Goal: Contribute content

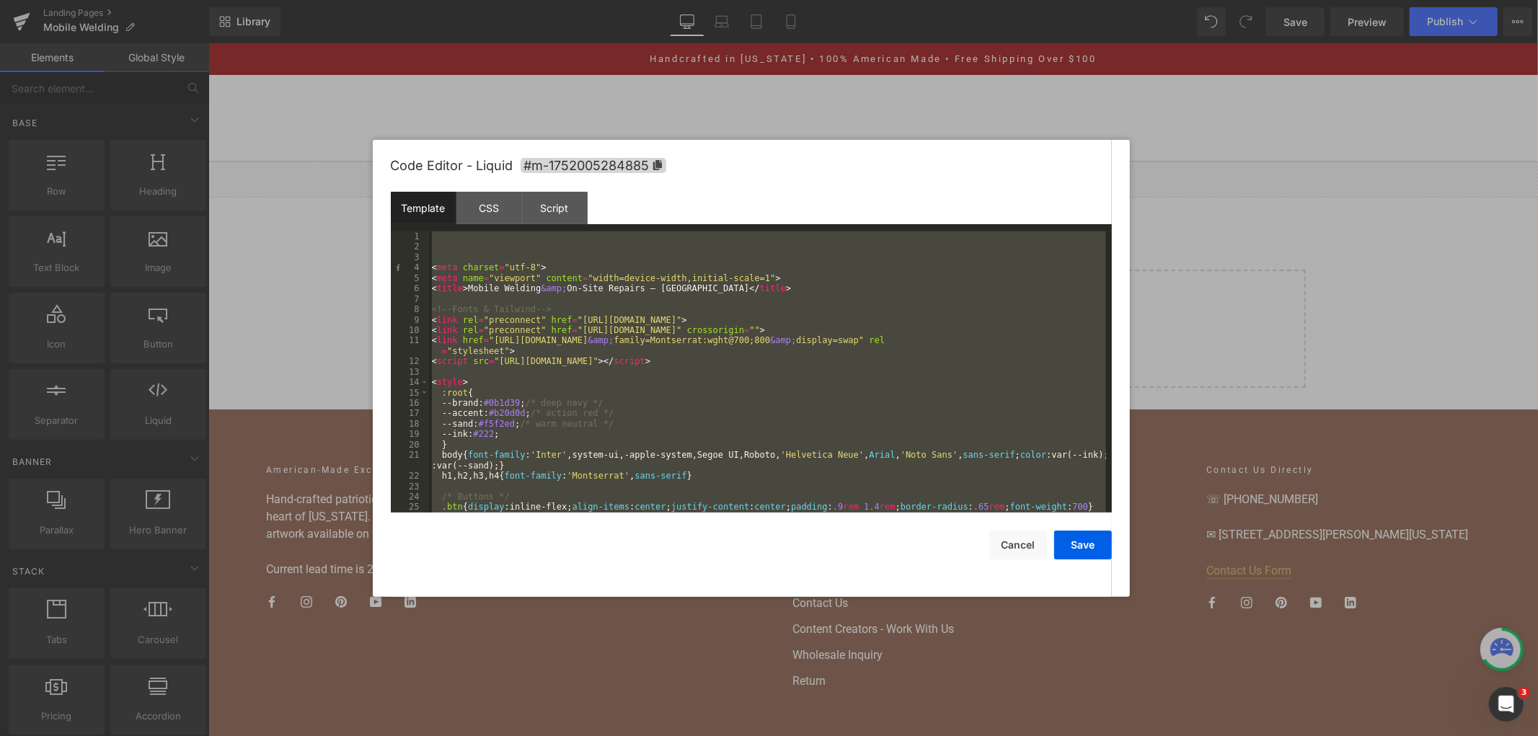
drag, startPoint x: 0, startPoint y: 0, endPoint x: 573, endPoint y: 326, distance: 658.9
click at [573, 326] on div "< meta charset = "utf-8" > < meta name = "viewport" content = "width=device-wid…" at bounding box center [767, 372] width 677 height 281
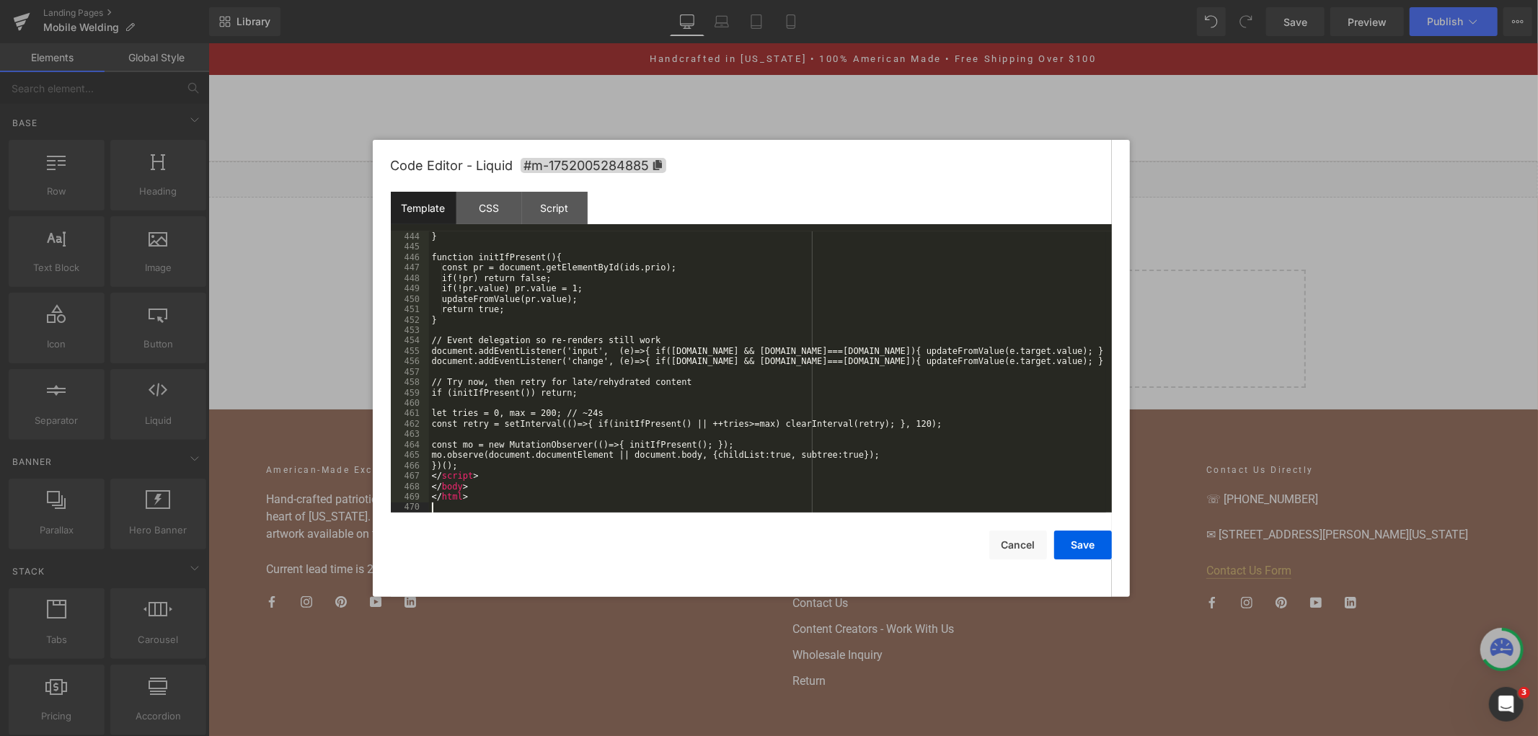
scroll to position [4916, 0]
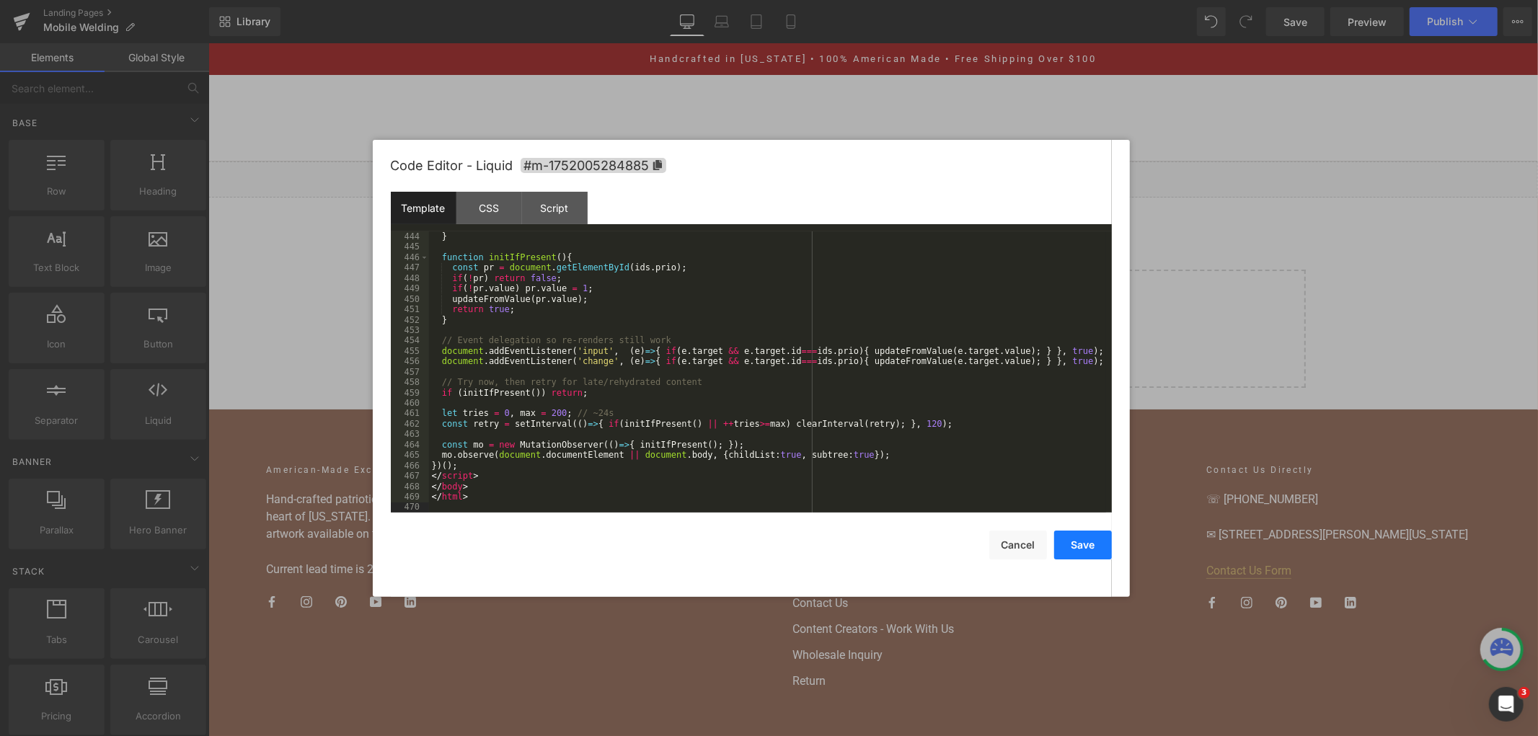
click at [1088, 547] on button "Save" at bounding box center [1083, 545] width 58 height 29
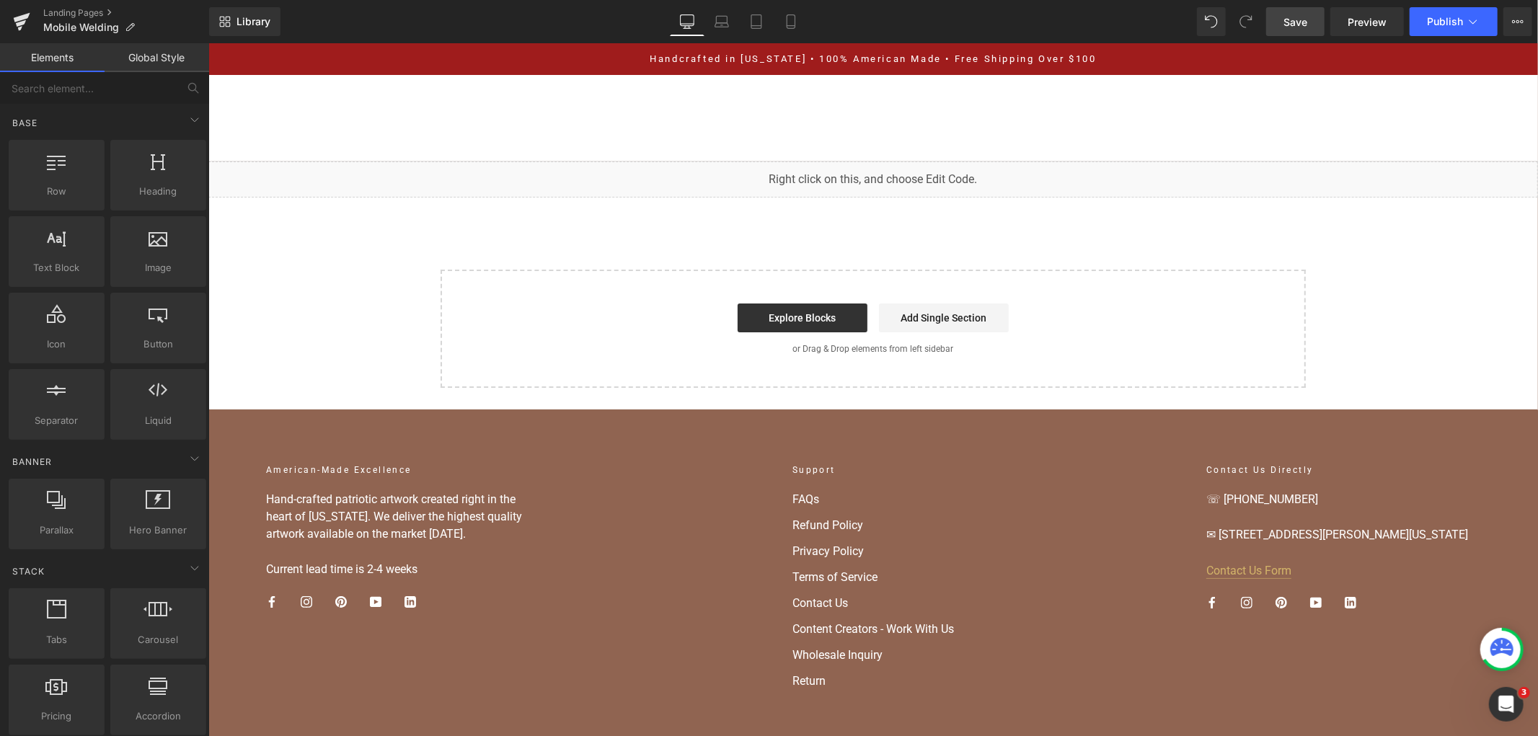
click at [1282, 27] on link "Save" at bounding box center [1295, 21] width 58 height 29
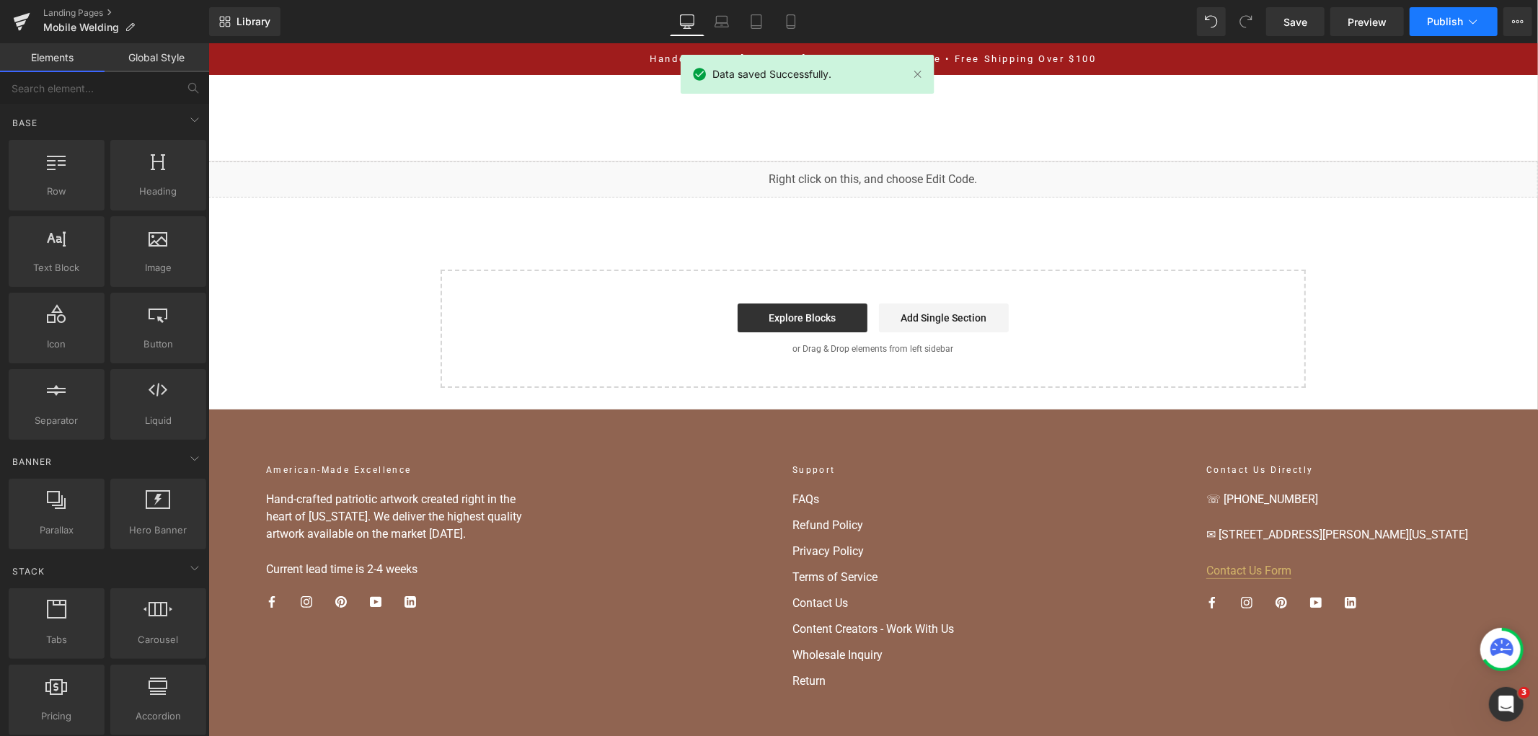
click at [1445, 22] on span "Publish" at bounding box center [1445, 22] width 36 height 12
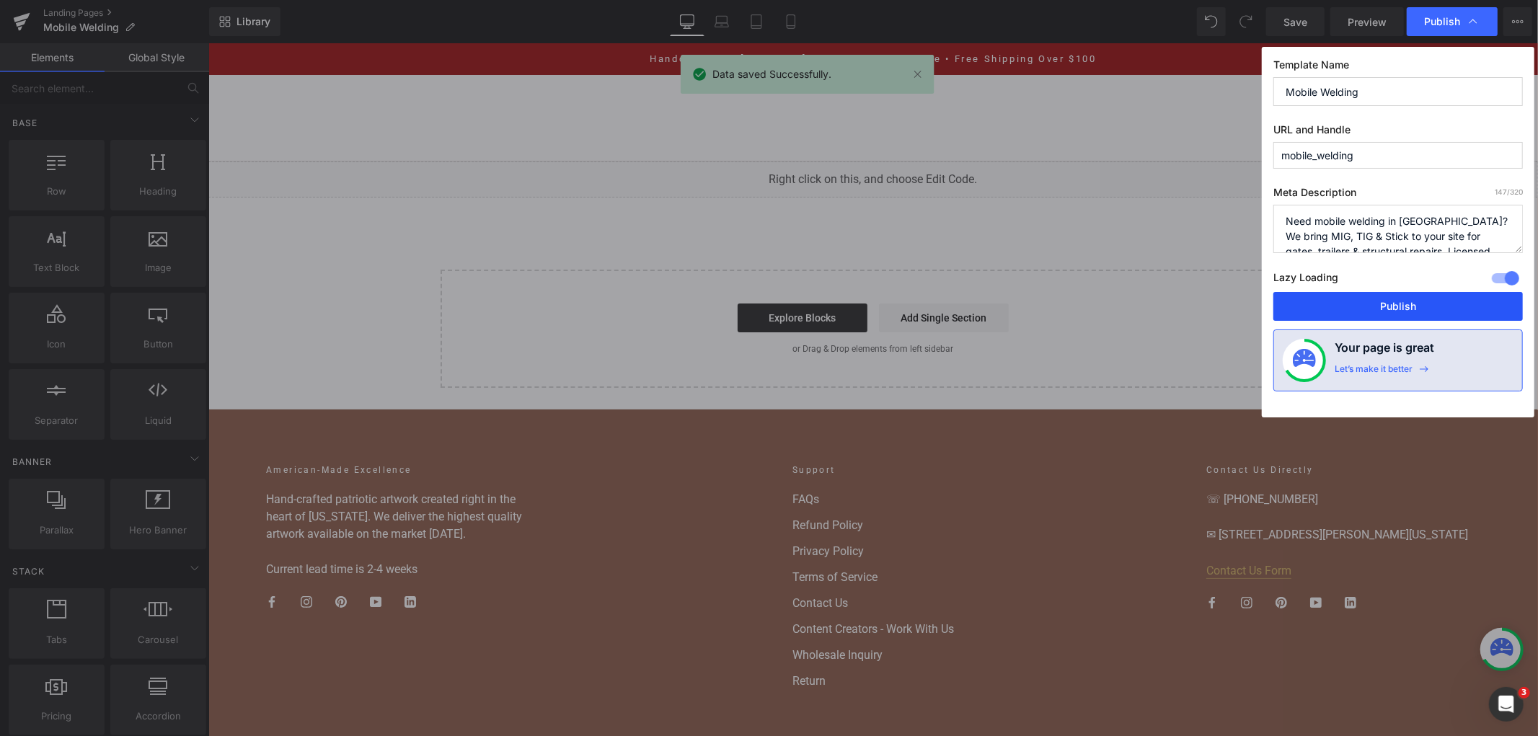
click at [1351, 300] on button "Publish" at bounding box center [1399, 306] width 250 height 29
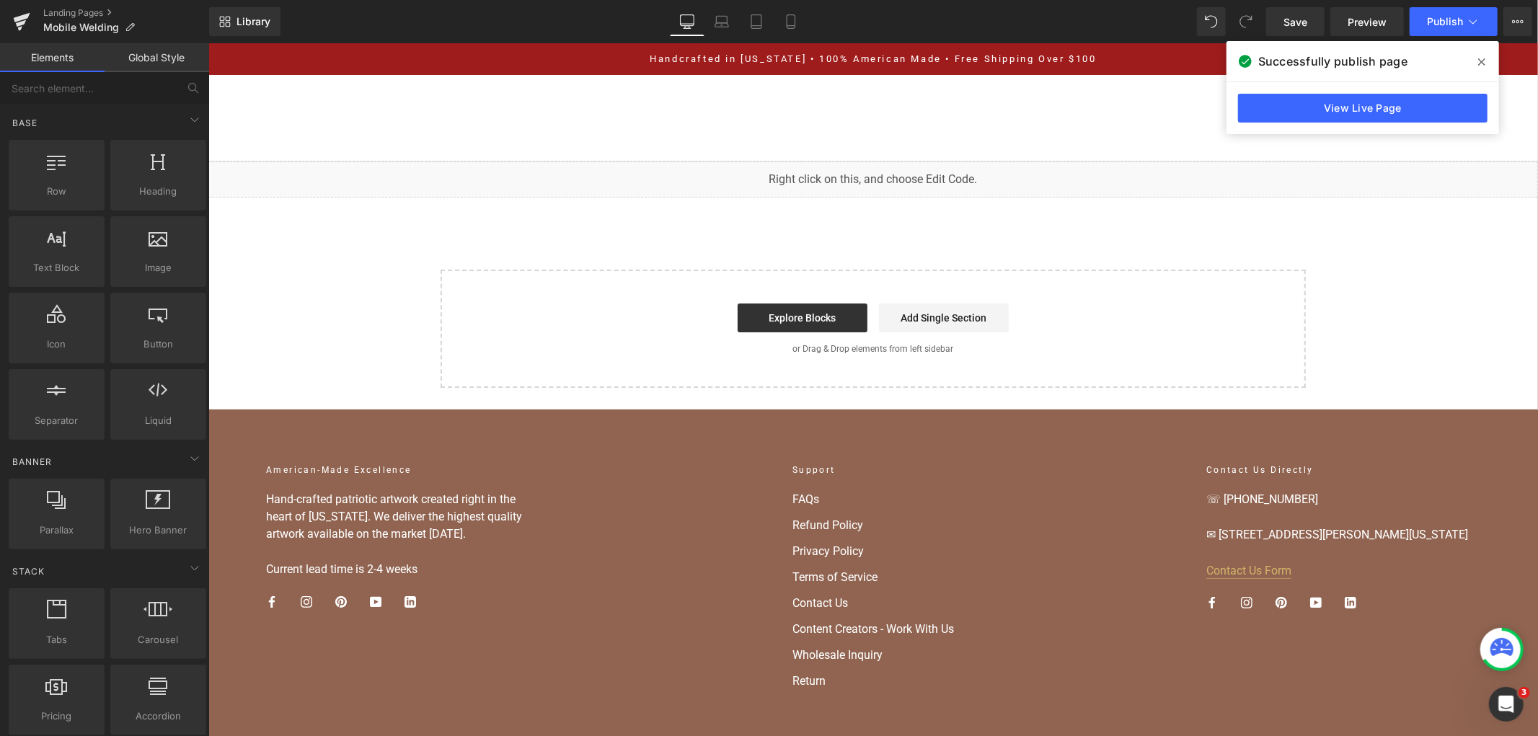
click at [1310, 124] on div "View Live Page" at bounding box center [1363, 108] width 273 height 52
click at [1300, 107] on link "View Live Page" at bounding box center [1363, 108] width 250 height 29
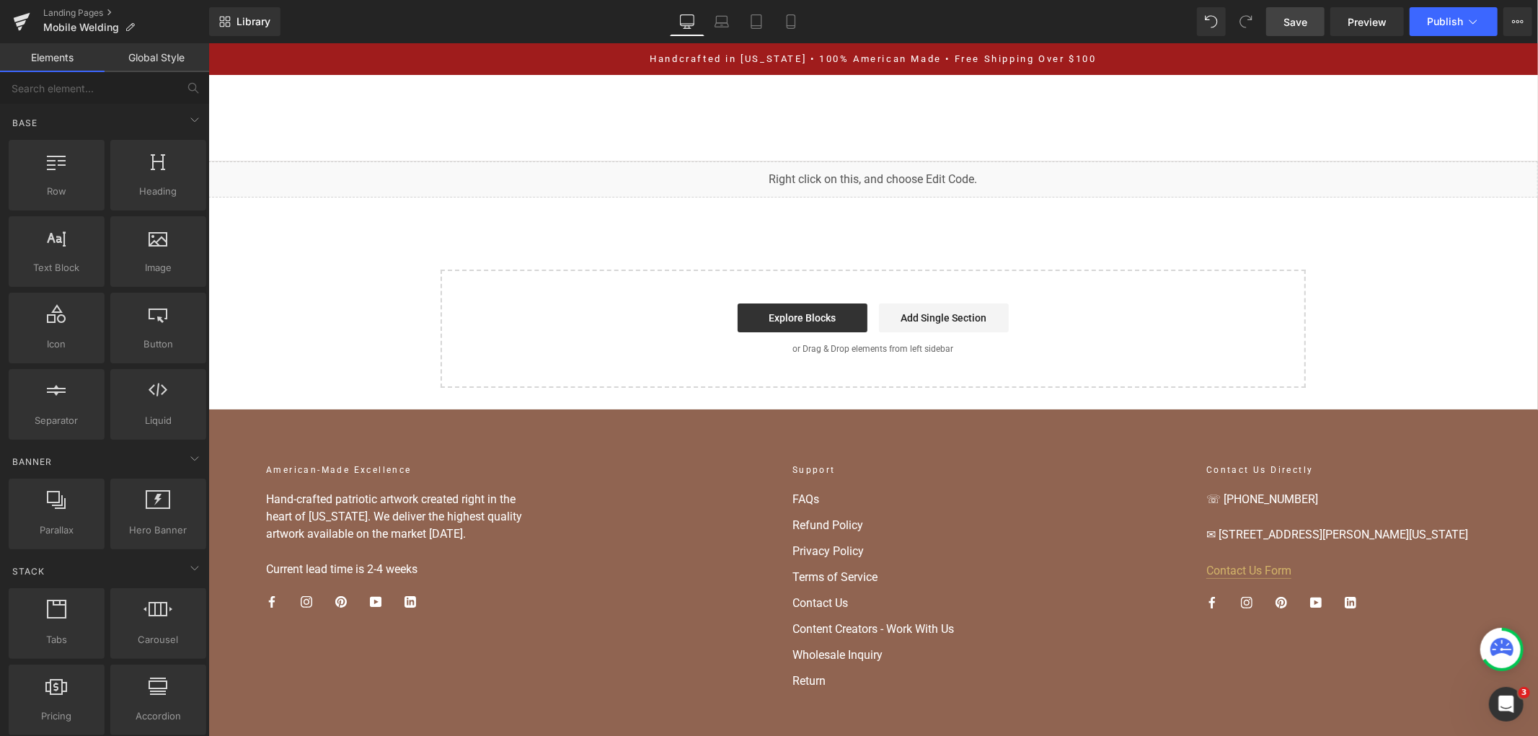
click at [1292, 17] on span "Save" at bounding box center [1296, 21] width 24 height 15
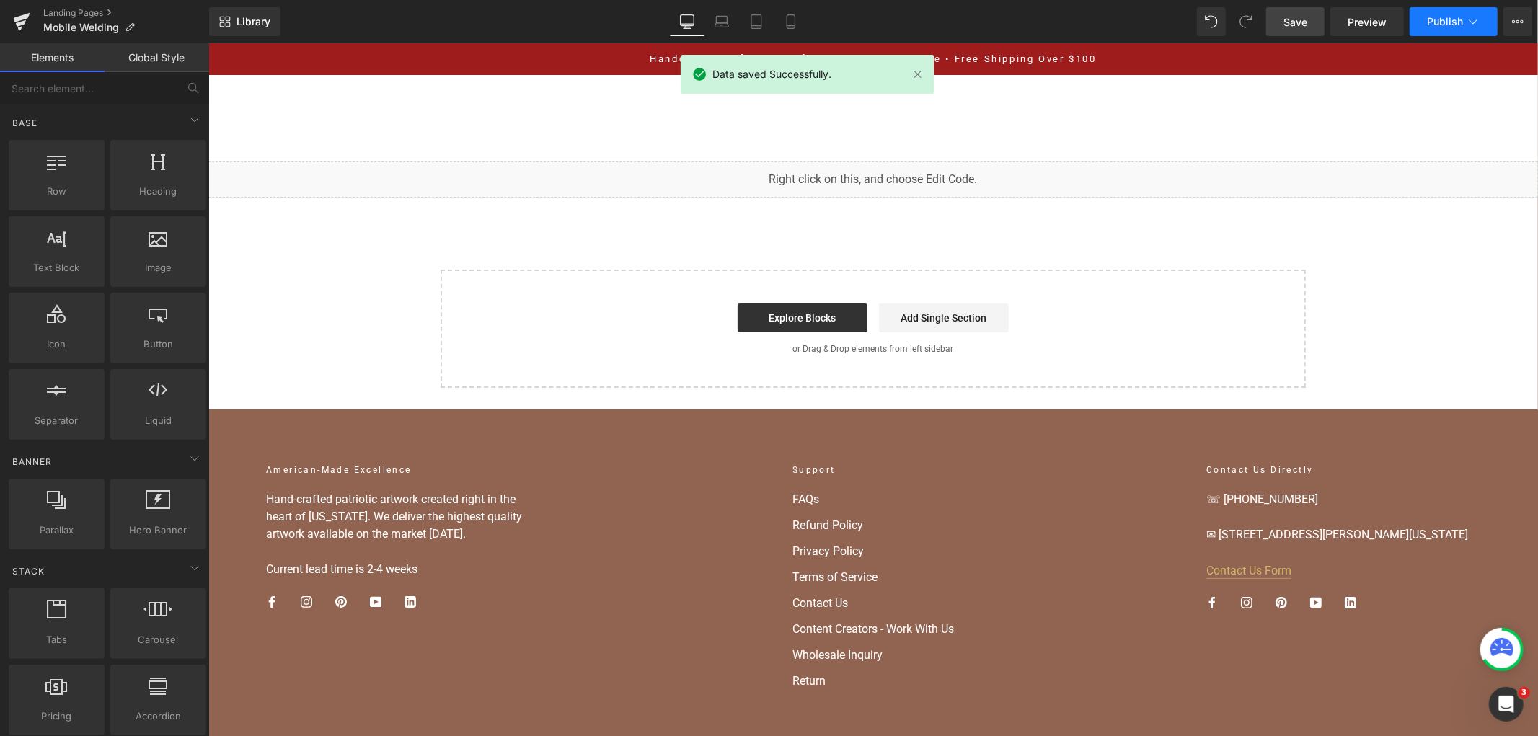
click at [1436, 17] on span "Publish" at bounding box center [1445, 22] width 36 height 12
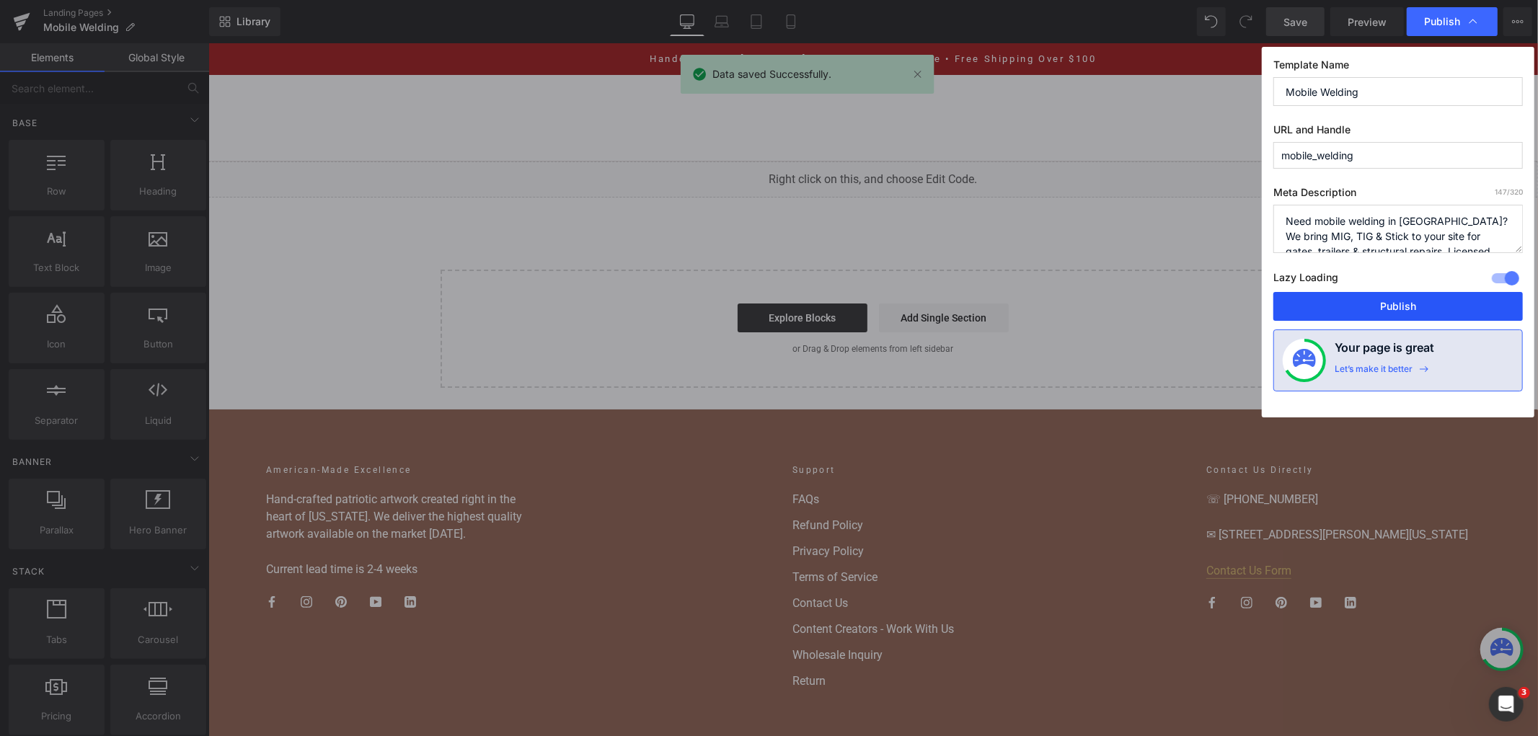
click at [1356, 311] on button "Publish" at bounding box center [1399, 306] width 250 height 29
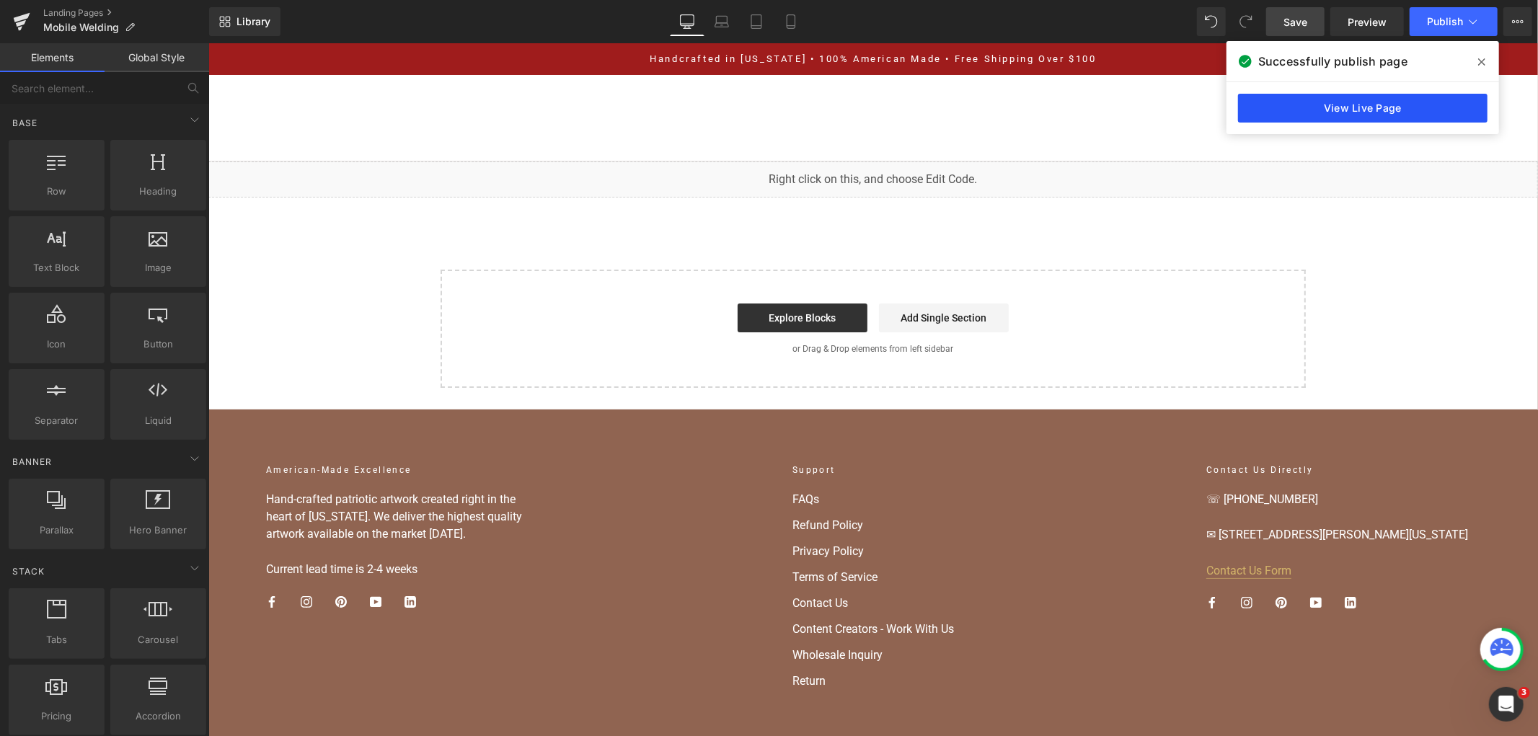
click at [1411, 94] on link "View Live Page" at bounding box center [1363, 108] width 250 height 29
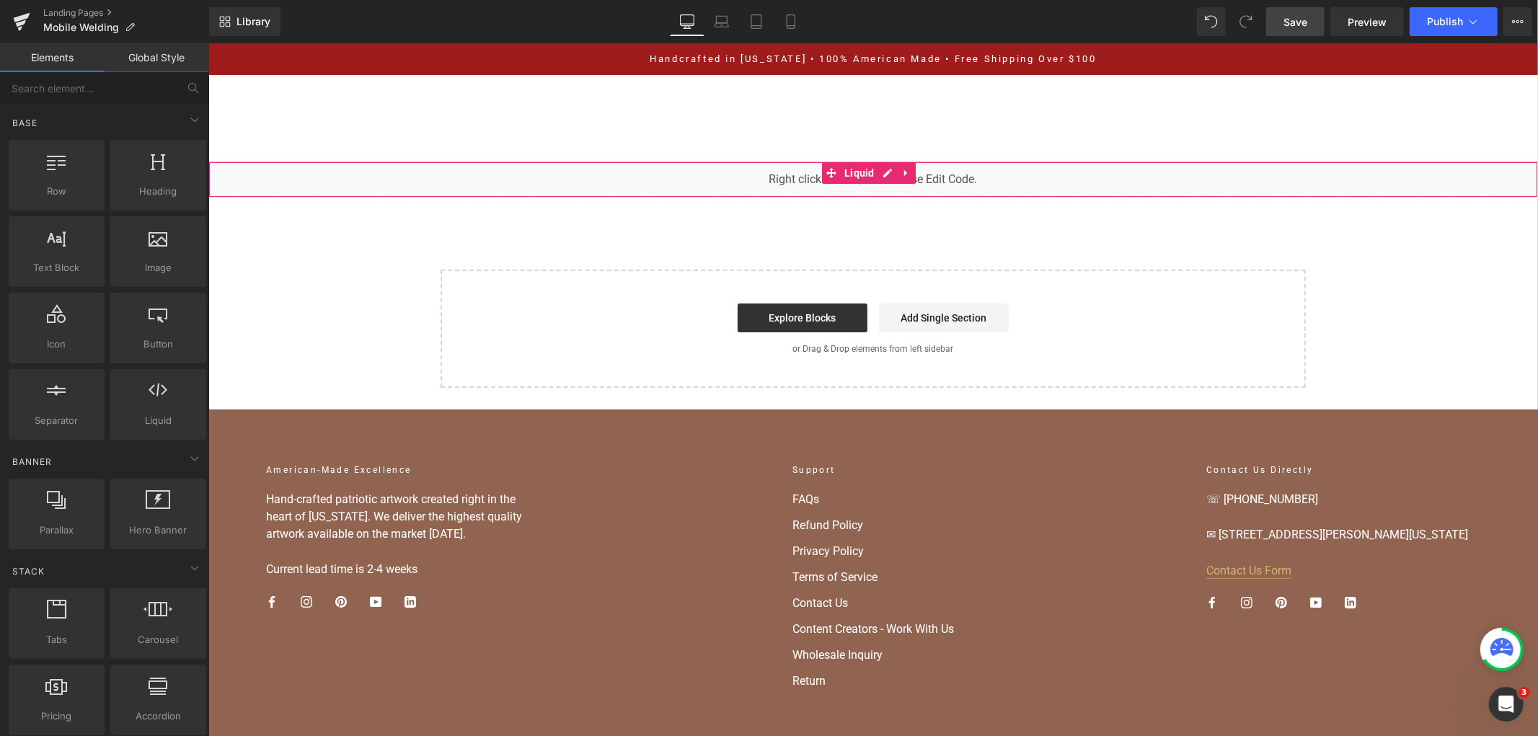
drag, startPoint x: 675, startPoint y: 178, endPoint x: 749, endPoint y: 230, distance: 90.0
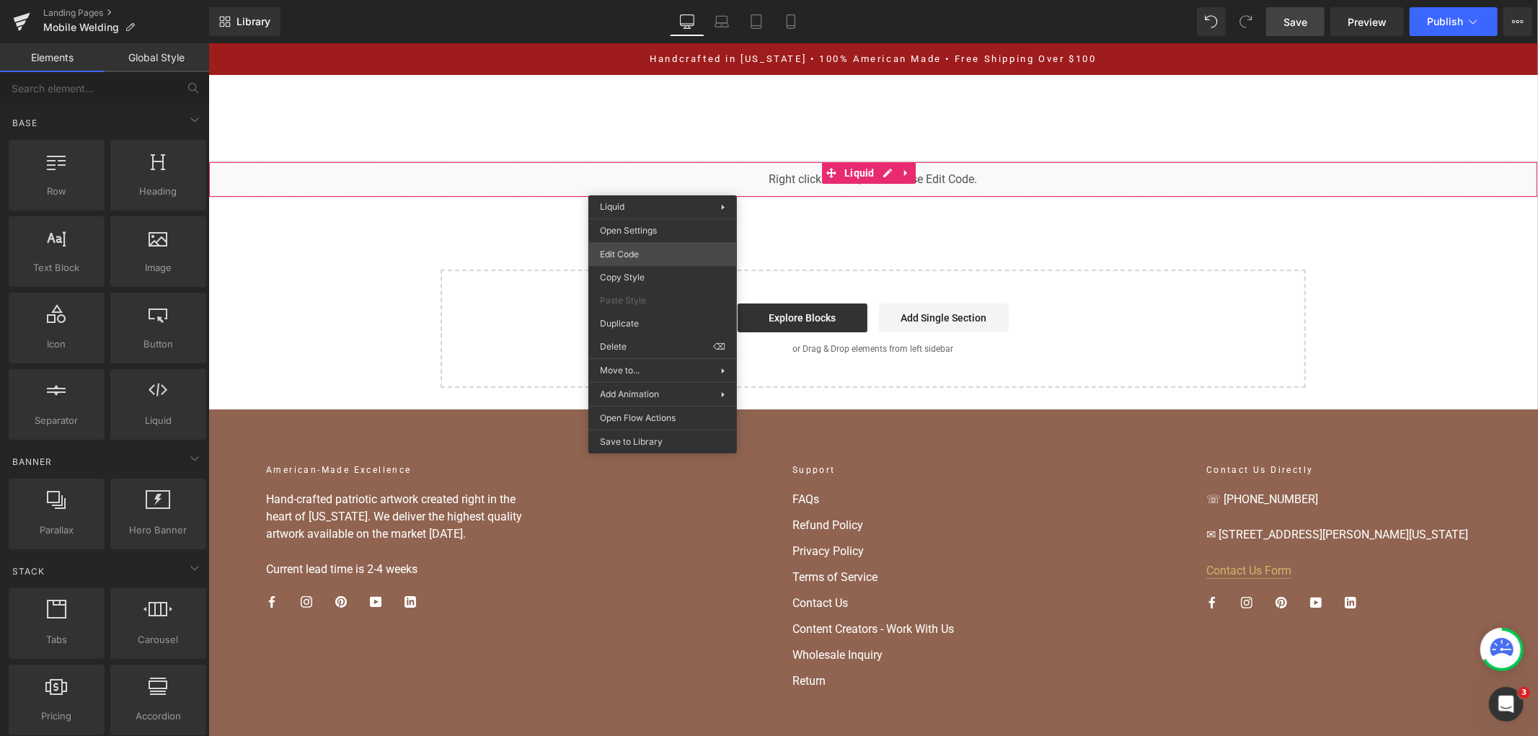
click at [640, 0] on div "You are previewing how the will restyle your page. You can not edit Elements in…" at bounding box center [769, 0] width 1538 height 0
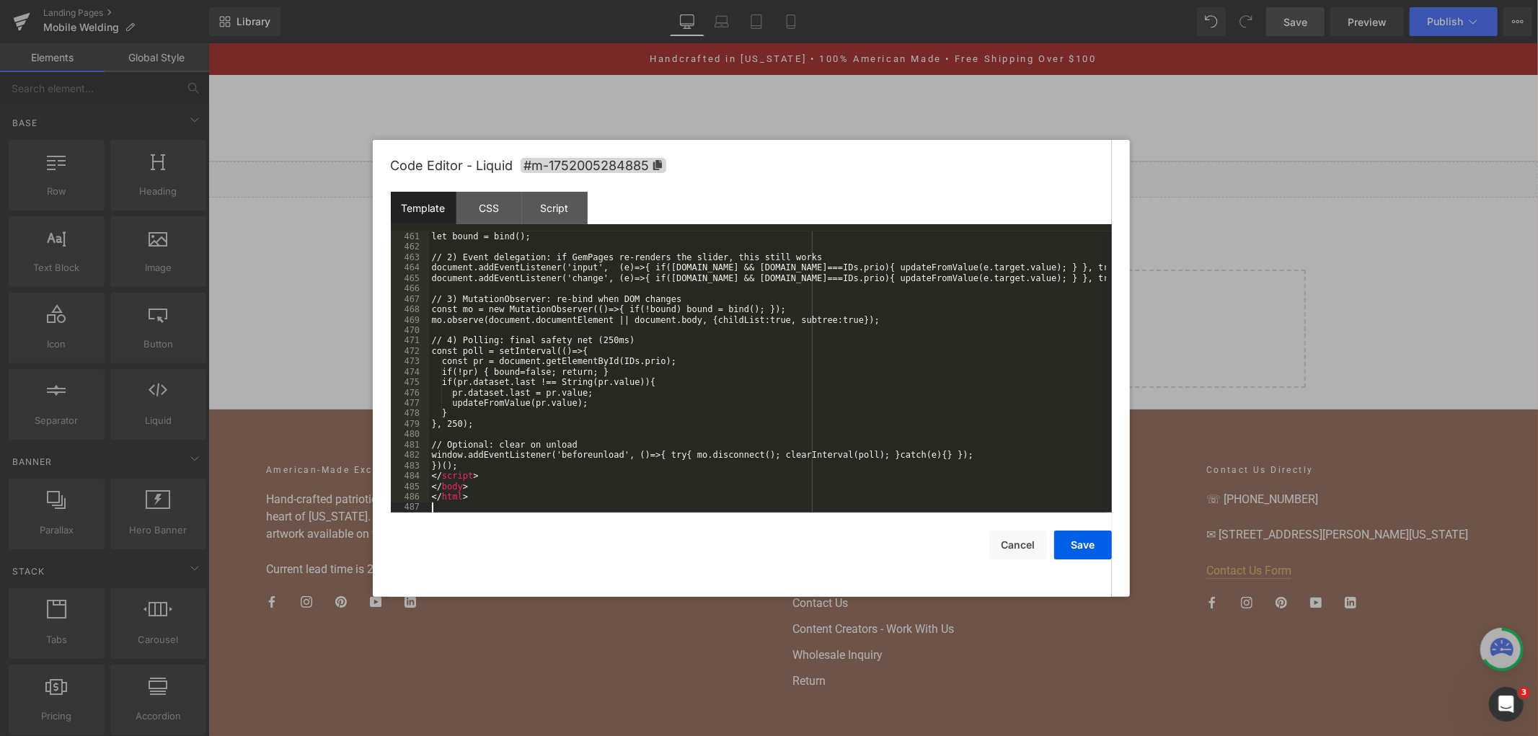
scroll to position [5094, 0]
click at [1077, 550] on button "Save" at bounding box center [1083, 545] width 58 height 29
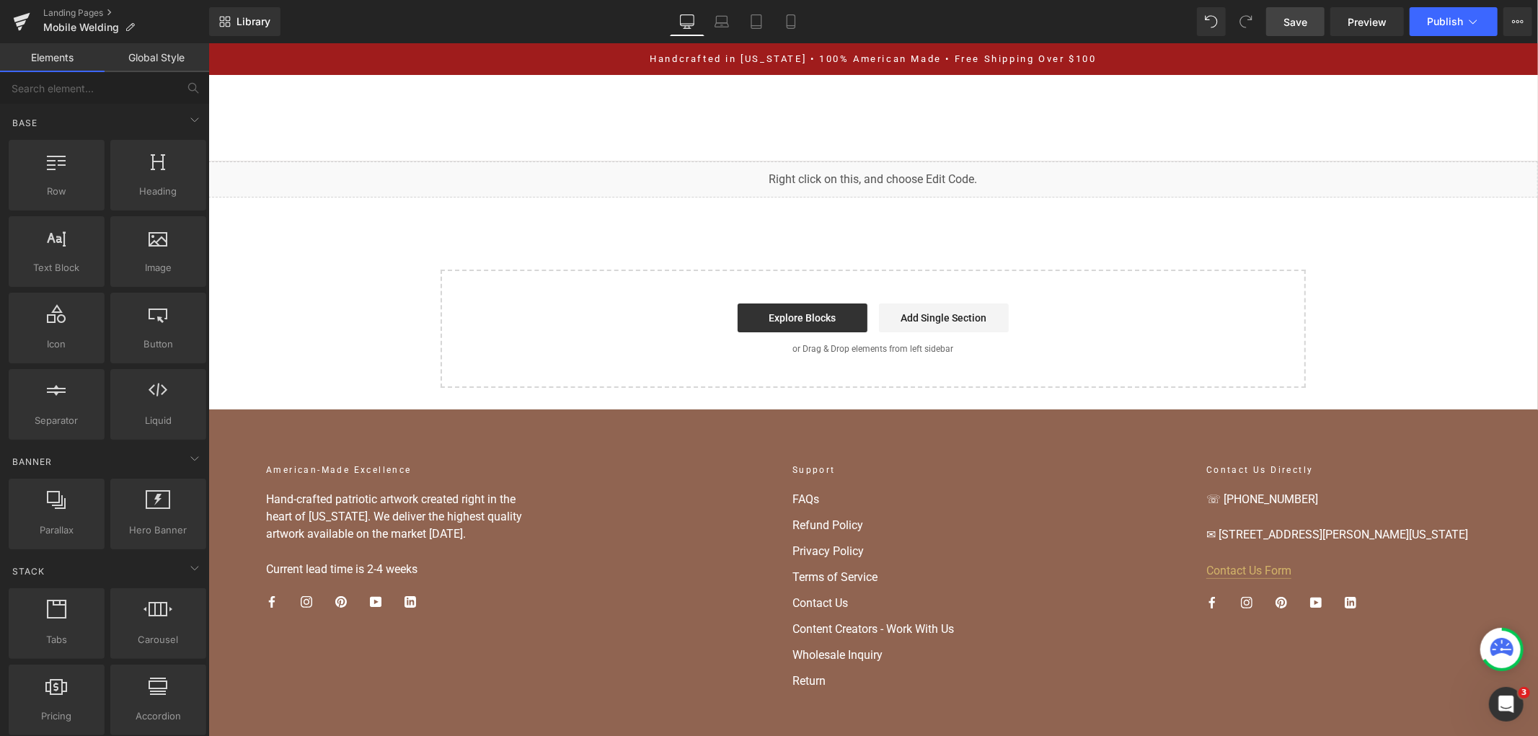
click at [1296, 24] on span "Save" at bounding box center [1296, 21] width 24 height 15
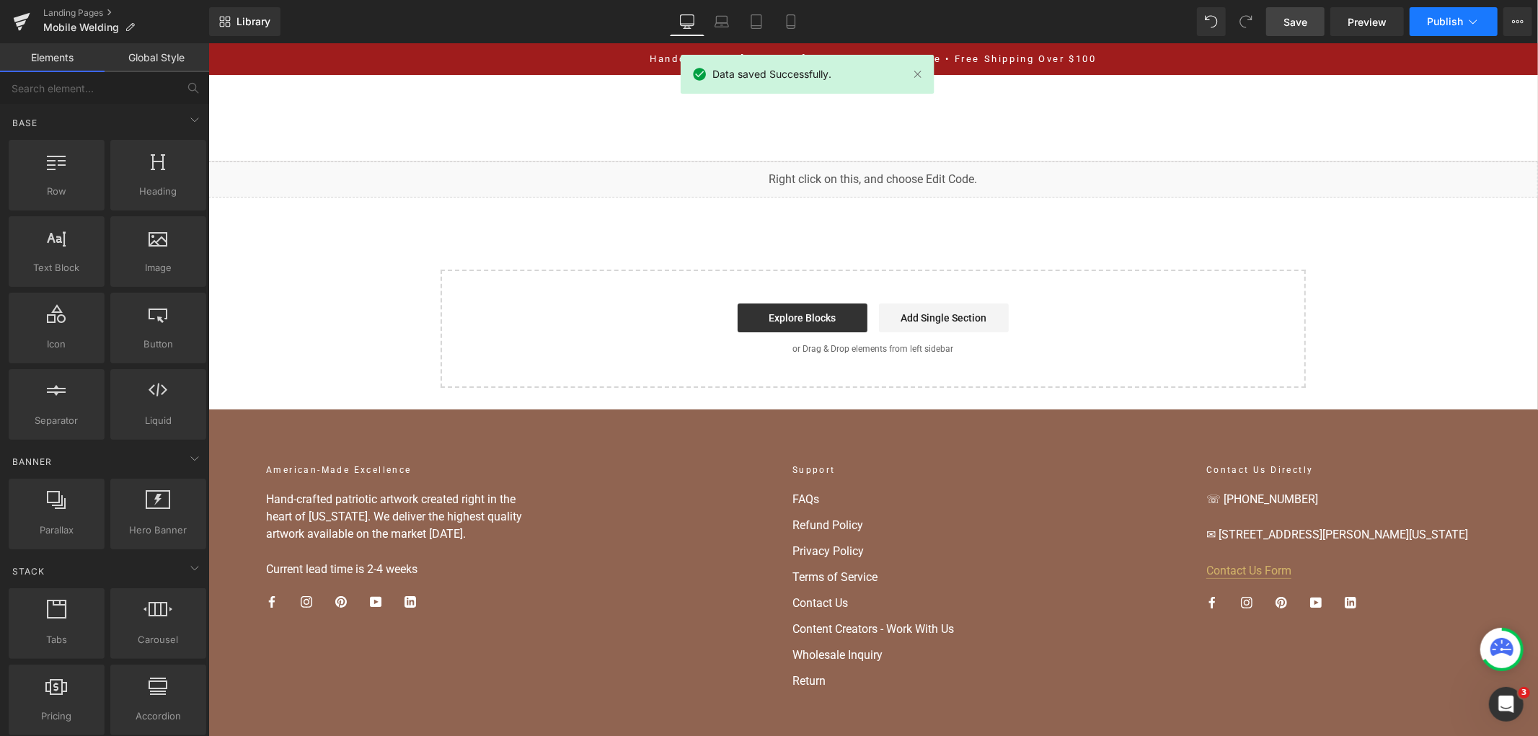
click at [1448, 11] on button "Publish" at bounding box center [1454, 21] width 88 height 29
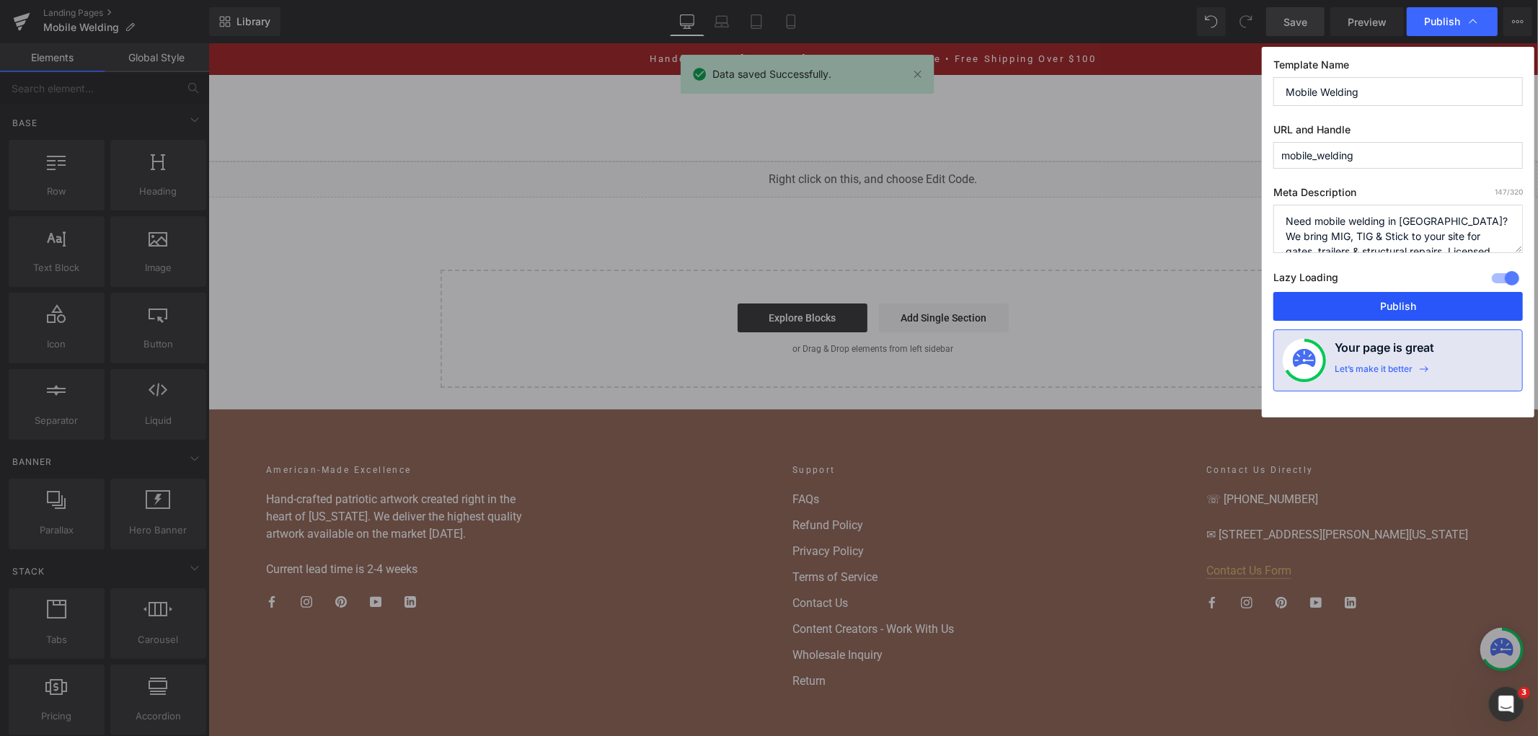
drag, startPoint x: 1382, startPoint y: 296, endPoint x: 878, endPoint y: 227, distance: 508.1
click at [1382, 296] on button "Publish" at bounding box center [1399, 306] width 250 height 29
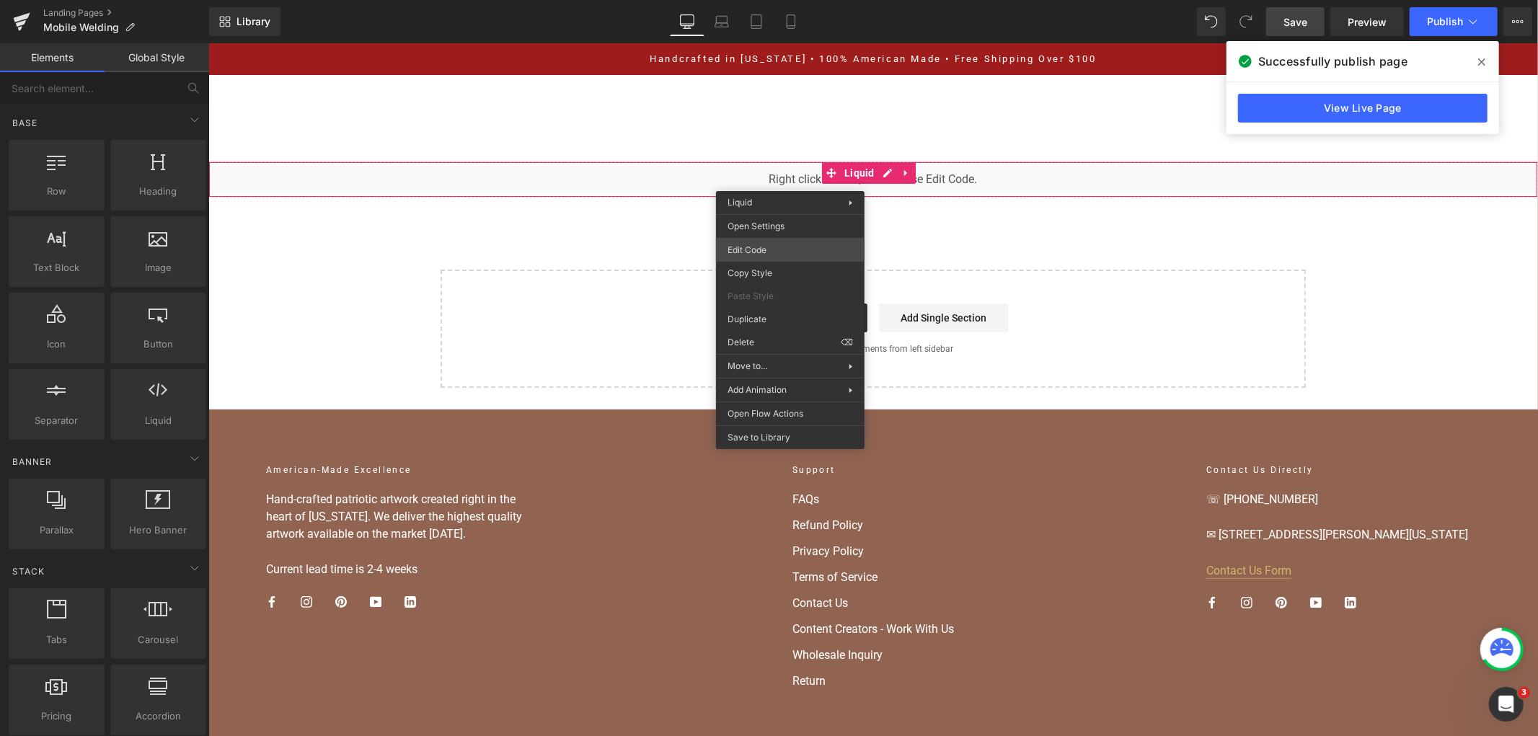
click at [798, 0] on div "You are previewing how the will restyle your page. You can not edit Elements in…" at bounding box center [769, 0] width 1538 height 0
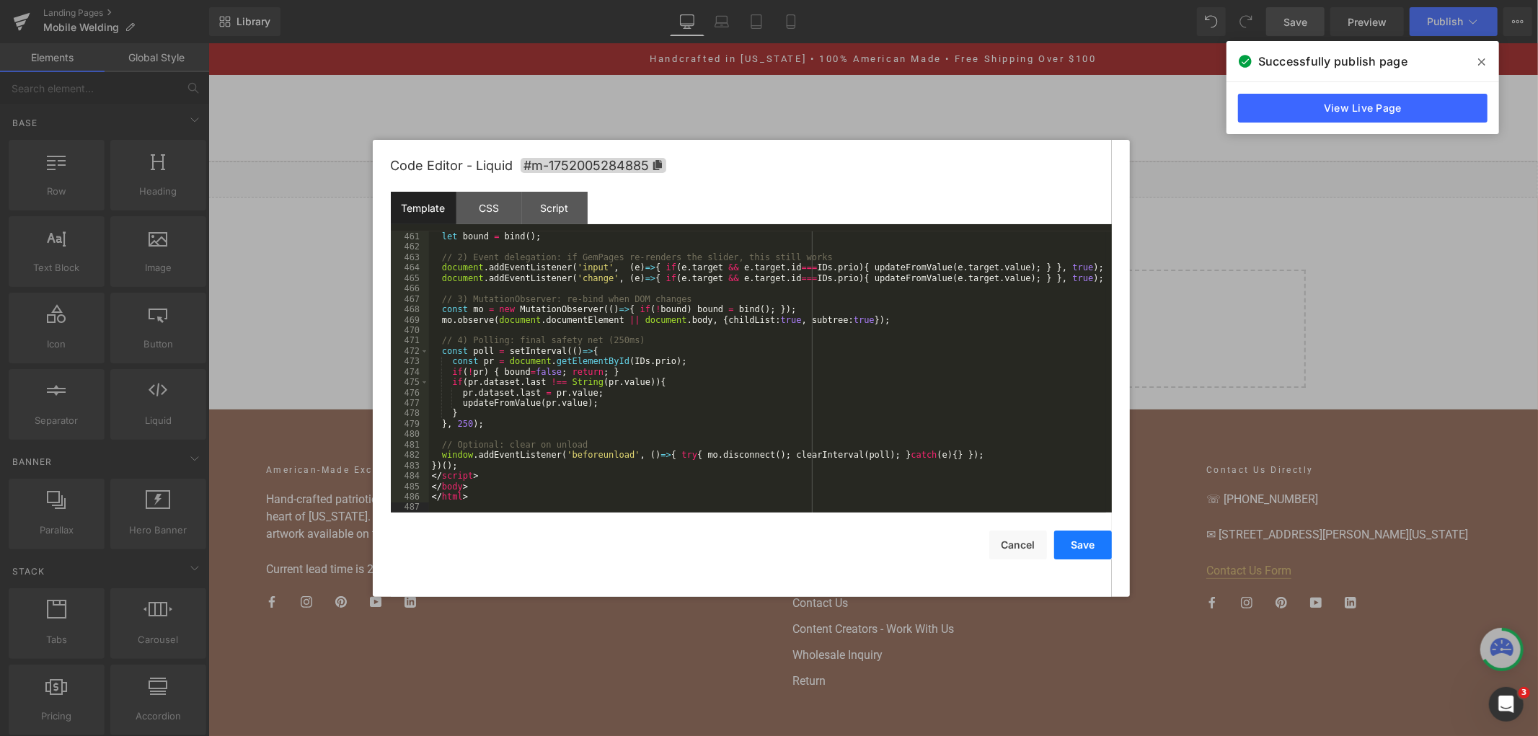
click at [1083, 550] on button "Save" at bounding box center [1083, 545] width 58 height 29
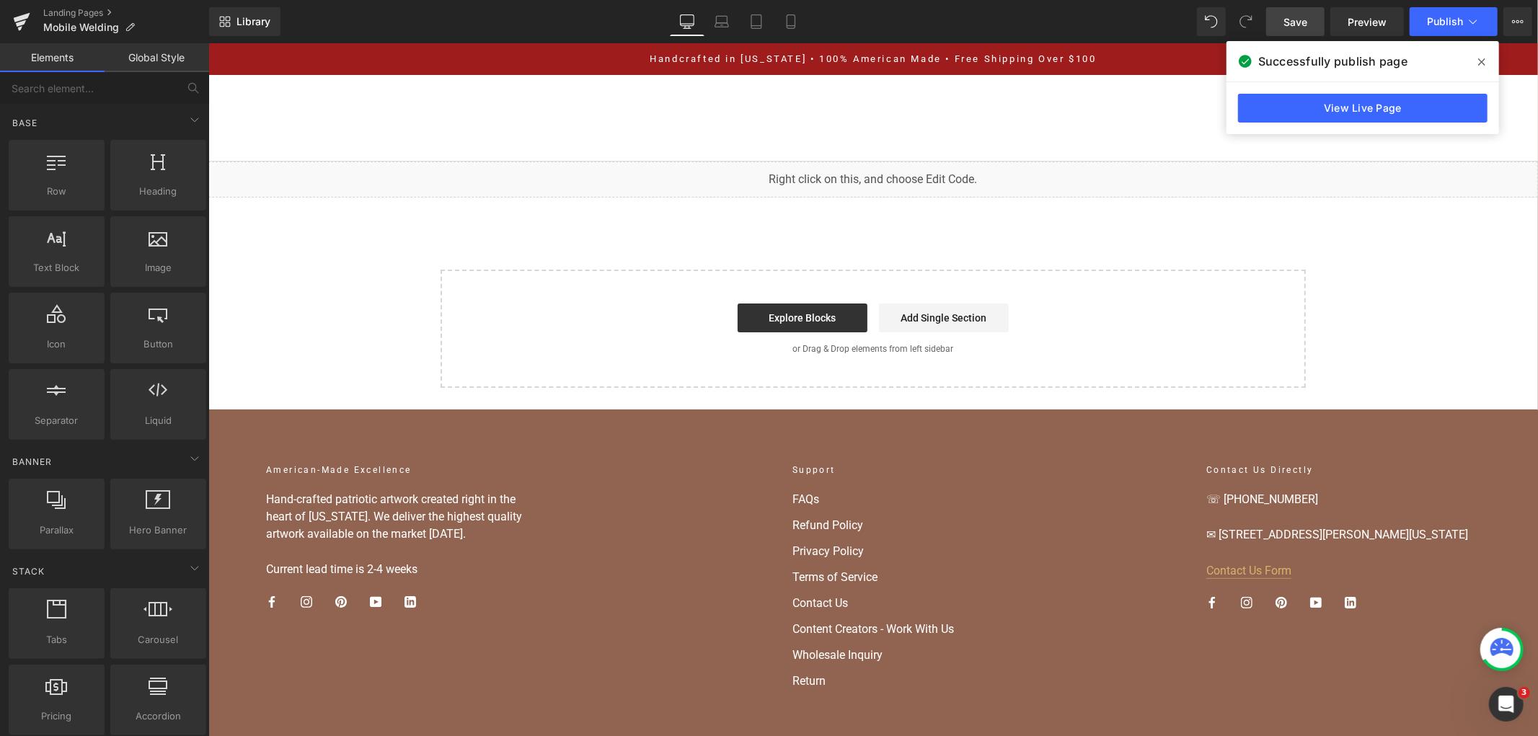
click at [1305, 27] on span "Save" at bounding box center [1296, 21] width 24 height 15
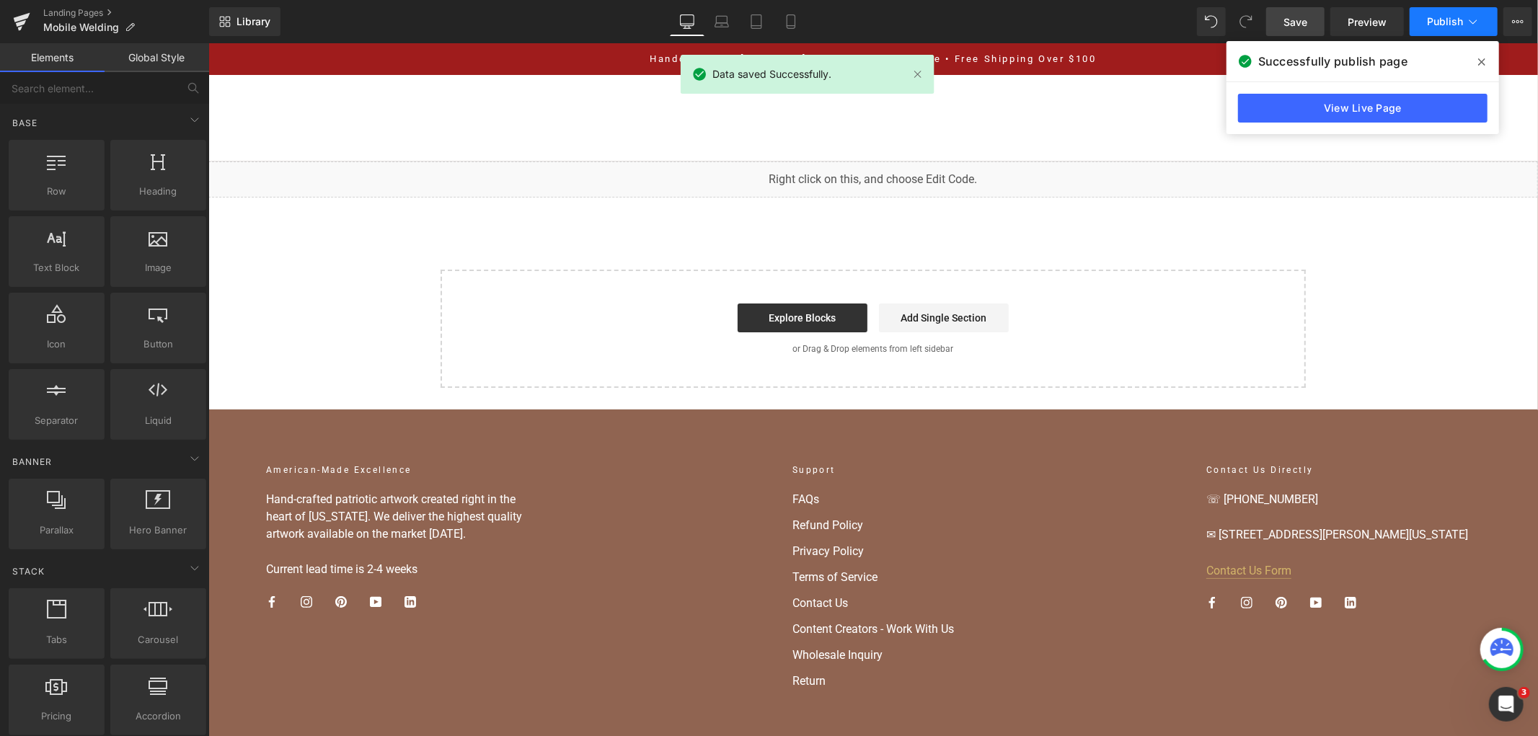
click at [1430, 22] on span "Publish" at bounding box center [1445, 22] width 36 height 12
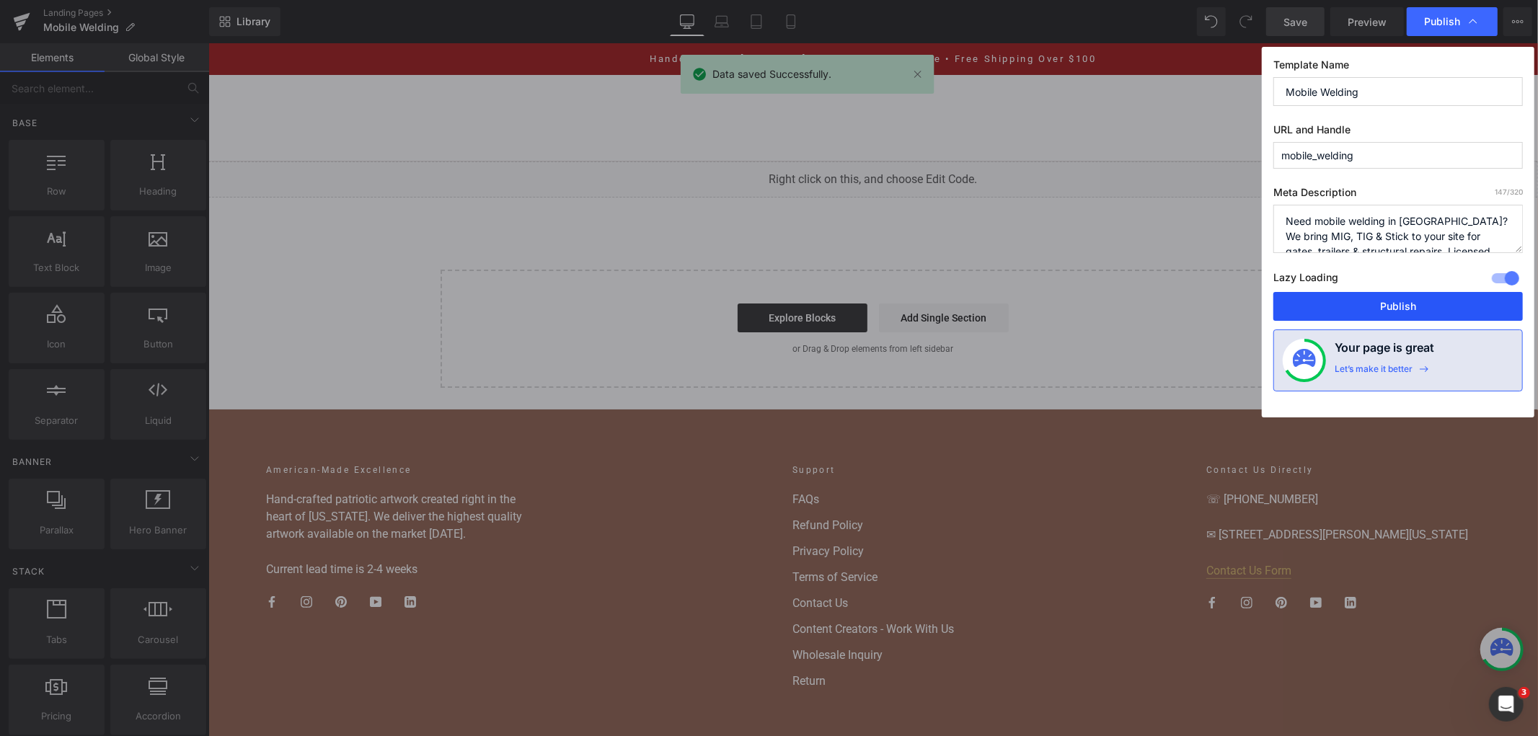
click at [1317, 315] on button "Publish" at bounding box center [1399, 306] width 250 height 29
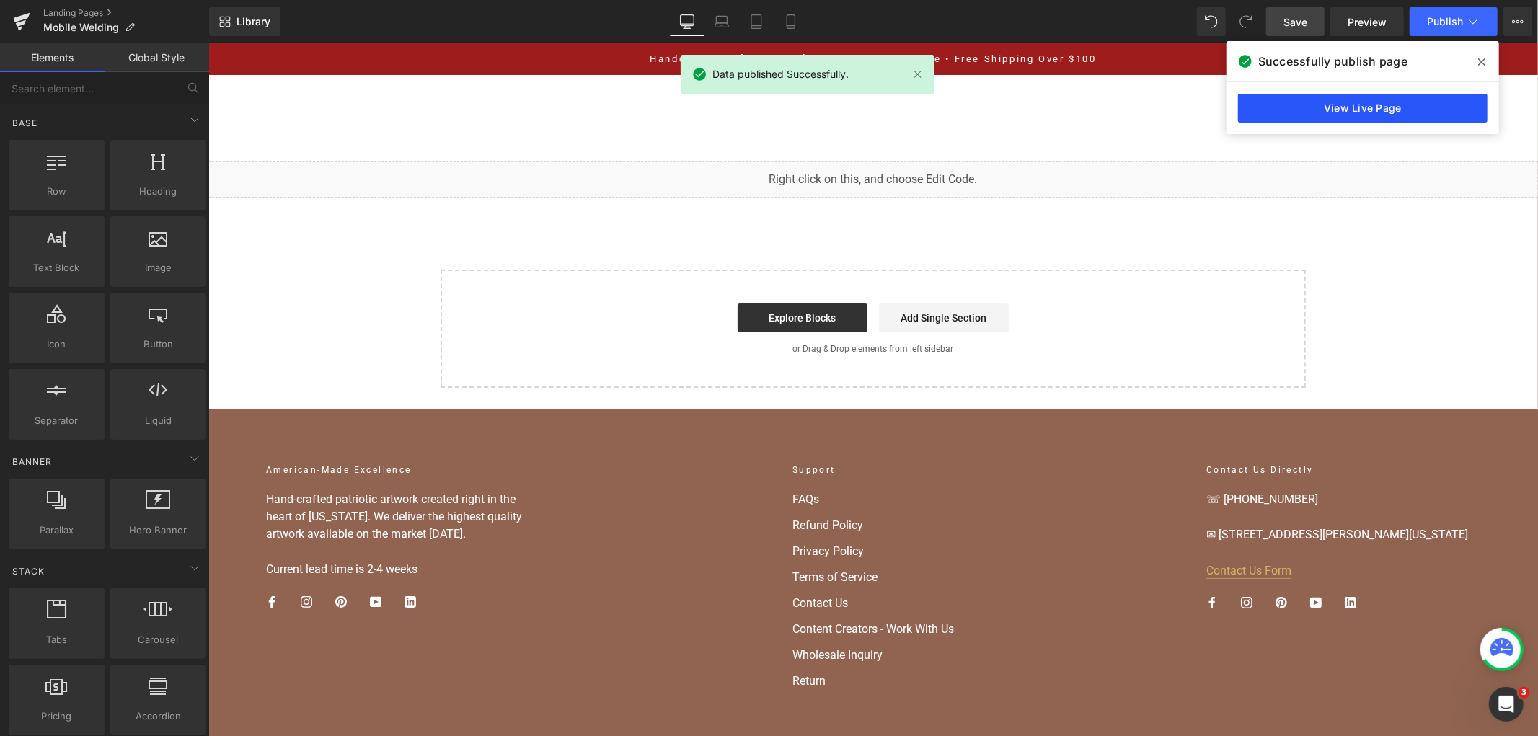
click at [1379, 120] on link "View Live Page" at bounding box center [1363, 108] width 250 height 29
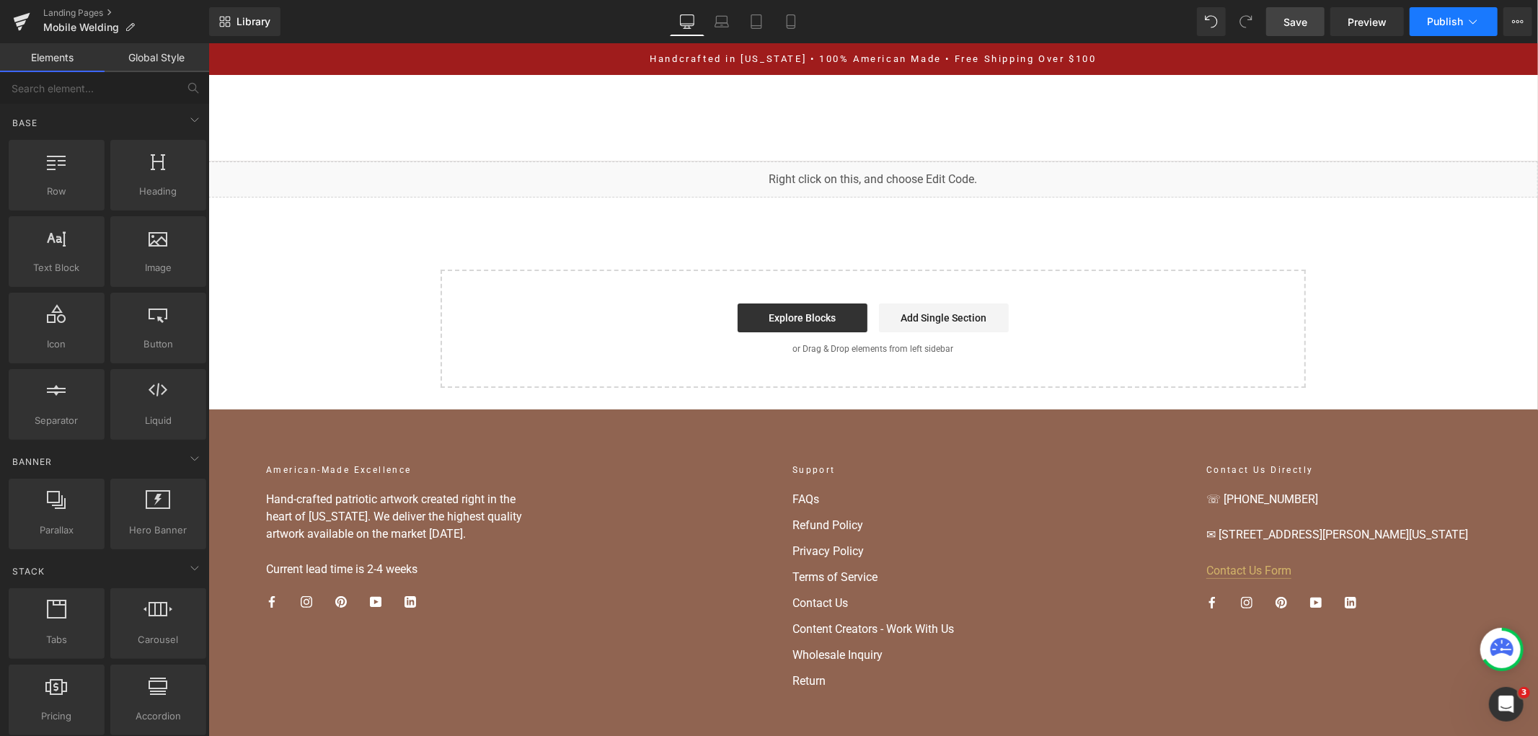
click at [1437, 20] on span "Publish" at bounding box center [1445, 22] width 36 height 12
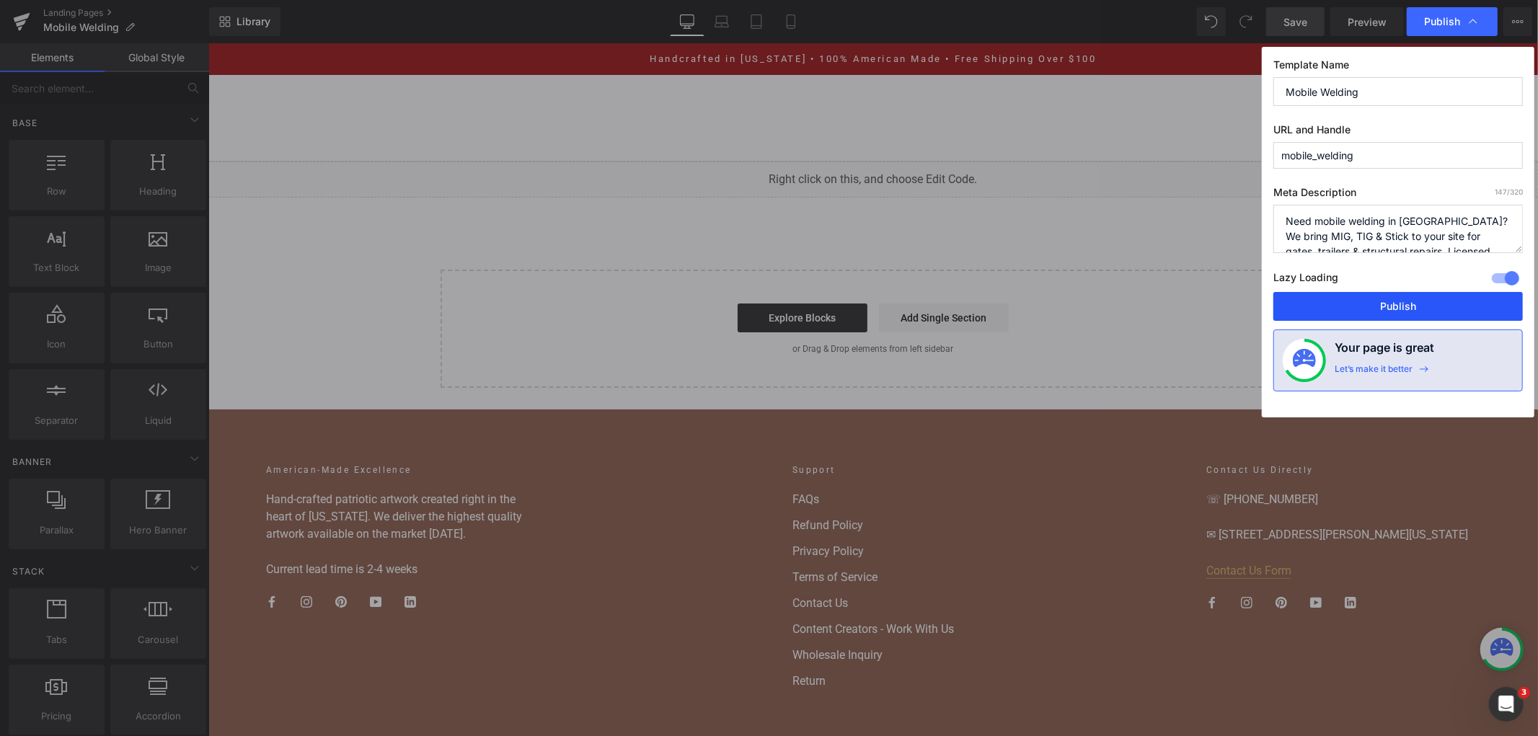
click at [1320, 301] on button "Publish" at bounding box center [1399, 306] width 250 height 29
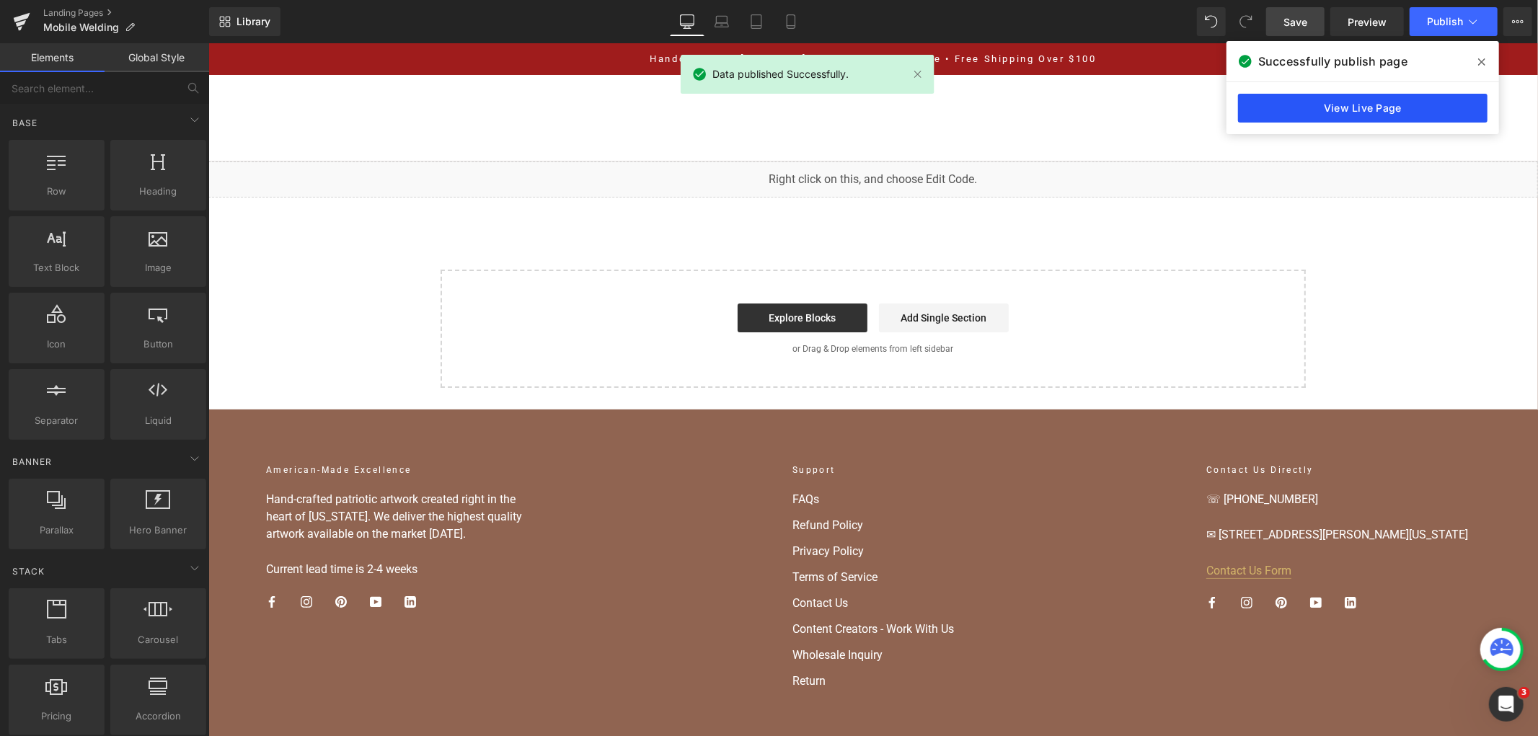
click at [1339, 102] on link "View Live Page" at bounding box center [1363, 108] width 250 height 29
